Goal: Find specific page/section: Locate a particular part of the current website

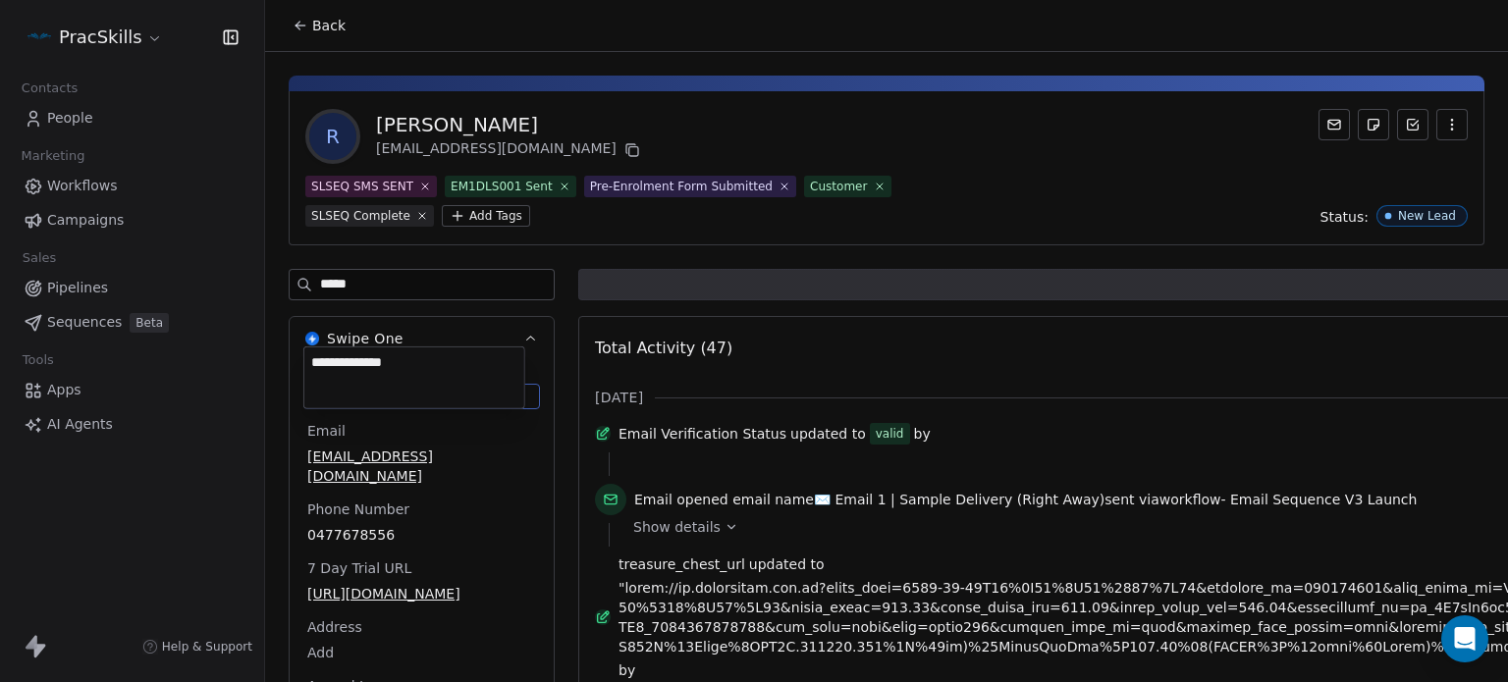
scroll to position [62, 0]
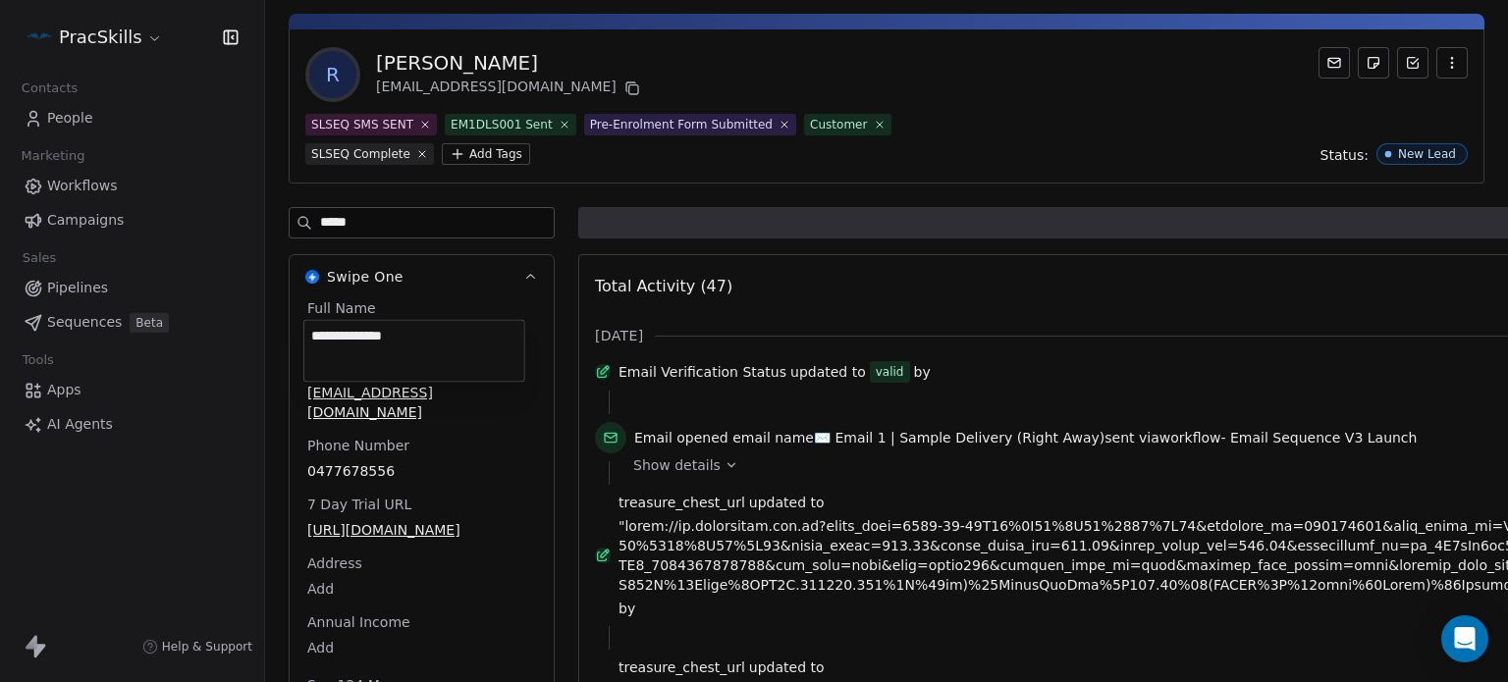
click at [1042, 276] on html "PracSkills Contacts People Marketing Workflows Campaigns Sales Pipelines Sequen…" at bounding box center [754, 341] width 1508 height 682
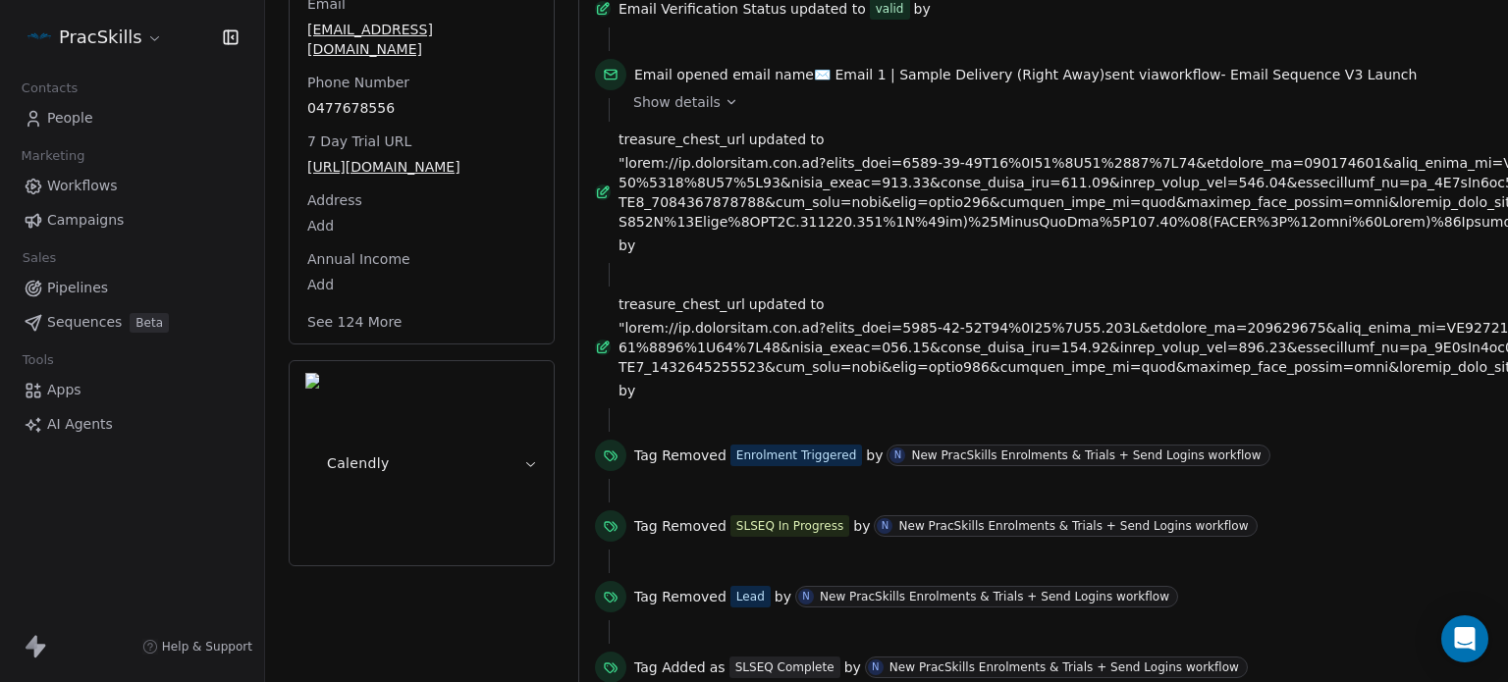
scroll to position [455, 0]
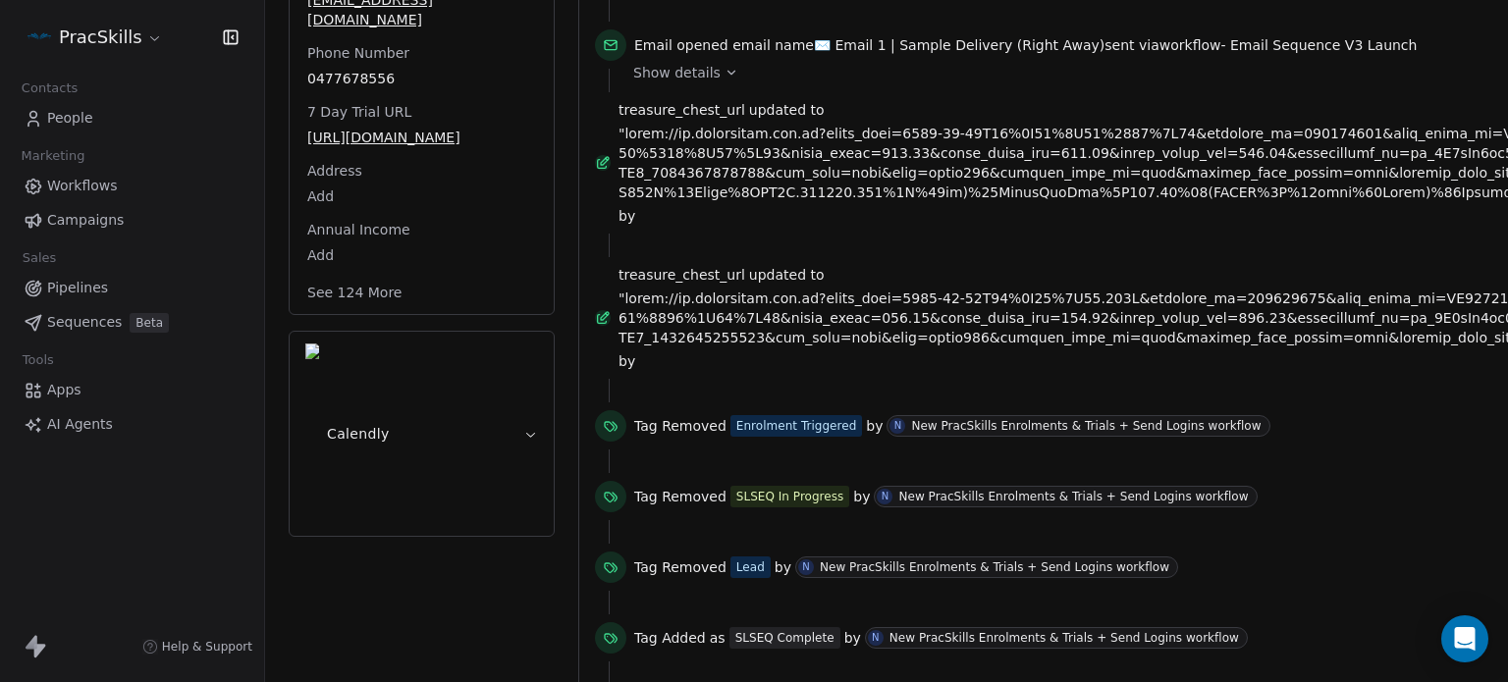
click at [667, 82] on span "Show details" at bounding box center [676, 73] width 87 height 20
